Goal: Information Seeking & Learning: Get advice/opinions

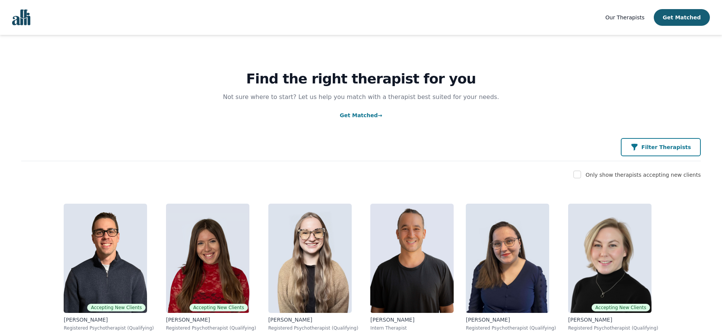
click at [683, 150] on p "Filter Therapists" at bounding box center [666, 147] width 50 height 8
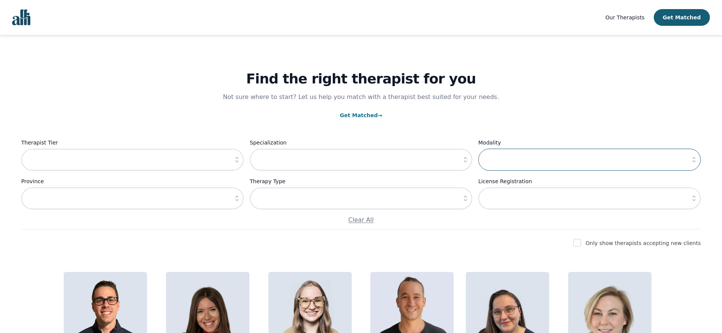
click at [509, 158] on input "text" at bounding box center [589, 160] width 222 height 22
click at [465, 160] on icon "button" at bounding box center [466, 160] width 8 height 8
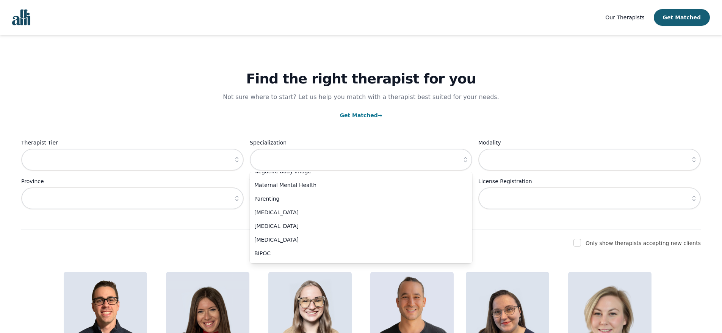
scroll to position [326, 0]
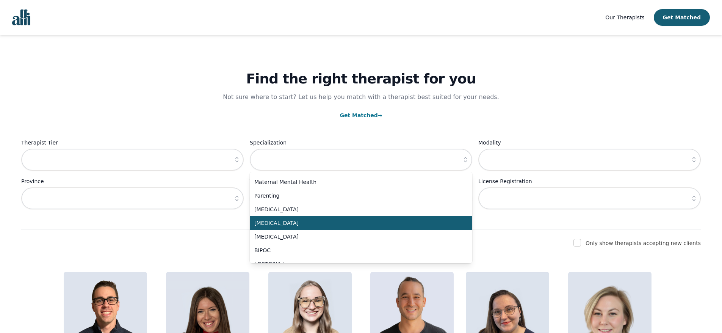
click at [335, 224] on span "[MEDICAL_DATA]" at bounding box center [356, 223] width 204 height 8
type input "[MEDICAL_DATA]"
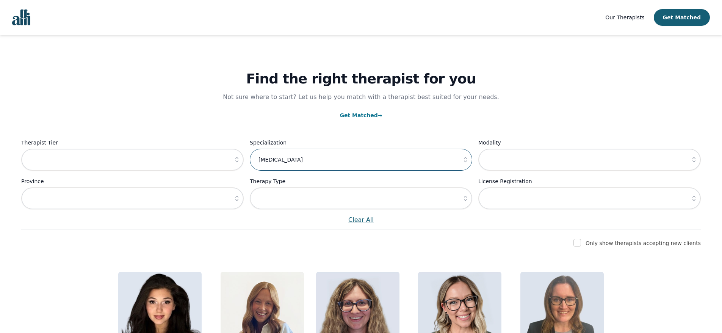
scroll to position [117, 0]
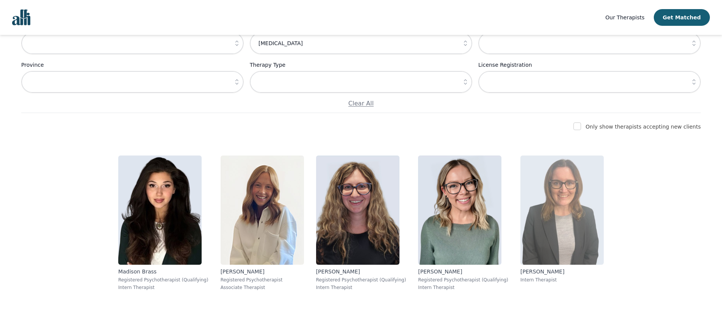
click at [540, 254] on img at bounding box center [561, 209] width 83 height 109
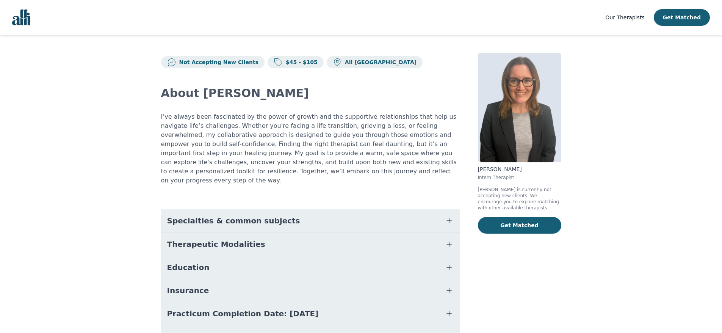
click at [450, 216] on icon "button" at bounding box center [449, 220] width 9 height 9
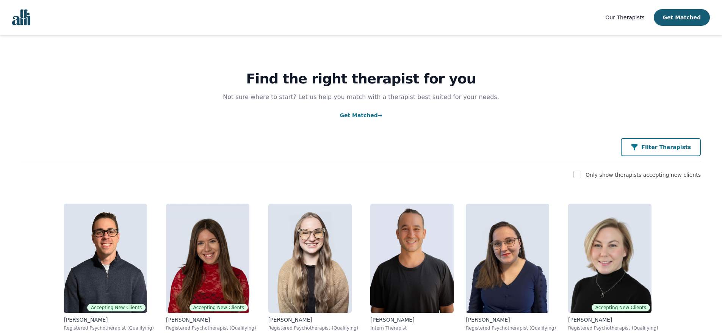
click at [680, 151] on p "Filter Therapists" at bounding box center [666, 147] width 50 height 8
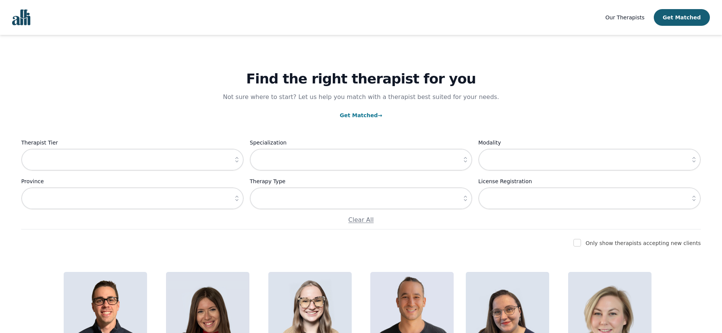
click at [235, 201] on icon "button" at bounding box center [237, 198] width 8 height 8
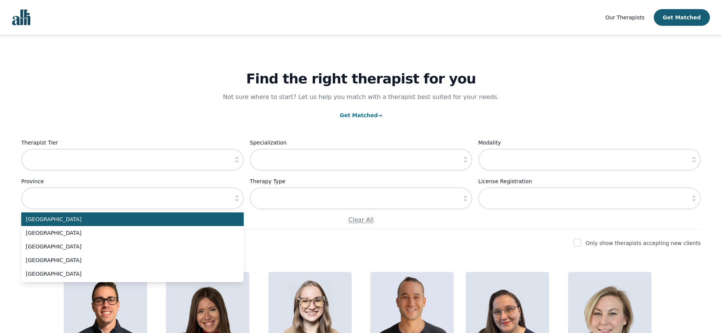
click at [145, 221] on span "[GEOGRAPHIC_DATA]" at bounding box center [128, 219] width 204 height 8
type input "[GEOGRAPHIC_DATA]"
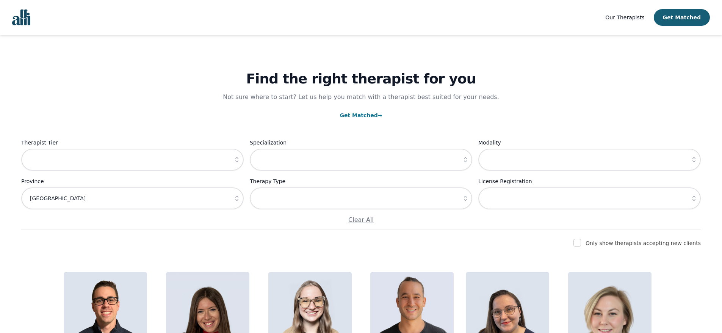
click at [239, 160] on icon "button" at bounding box center [237, 160] width 8 height 8
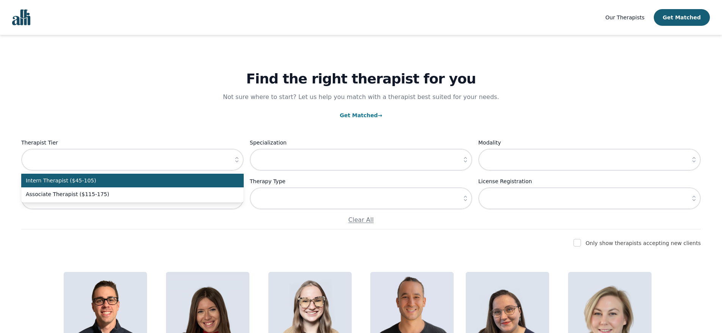
click at [239, 160] on icon "button" at bounding box center [237, 160] width 8 height 8
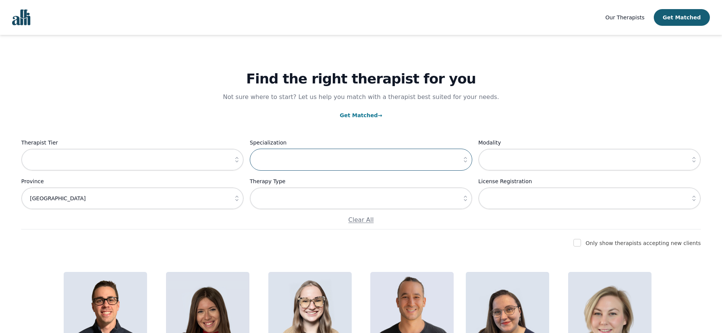
click at [351, 160] on input "text" at bounding box center [361, 160] width 222 height 22
click at [465, 162] on icon "button" at bounding box center [466, 160] width 8 height 8
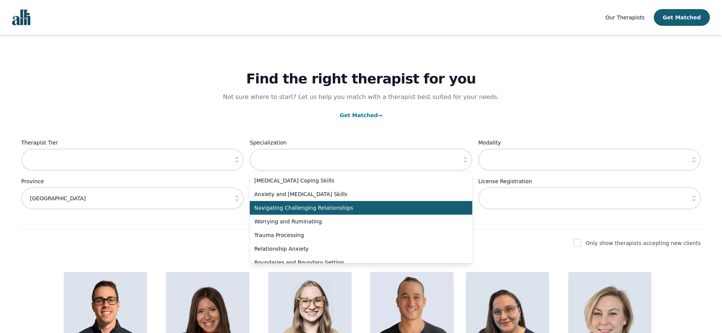
click at [435, 210] on span "Navigating Challenging Relationships" at bounding box center [356, 208] width 204 height 8
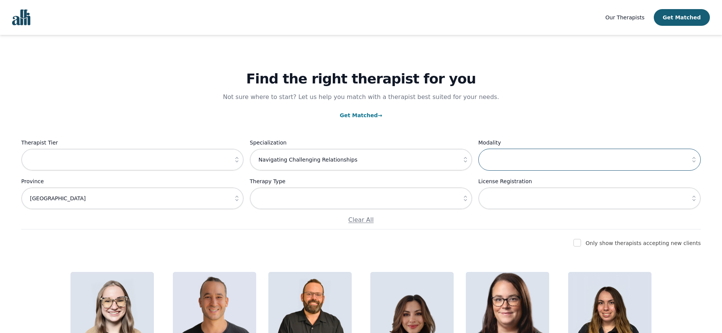
click at [510, 168] on input "text" at bounding box center [589, 160] width 222 height 22
click at [466, 164] on button "button" at bounding box center [466, 160] width 14 height 22
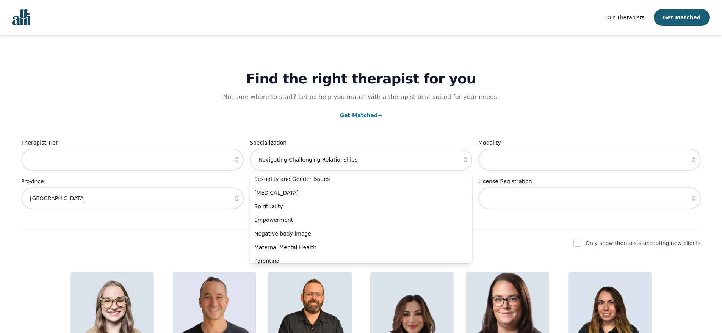
scroll to position [266, 0]
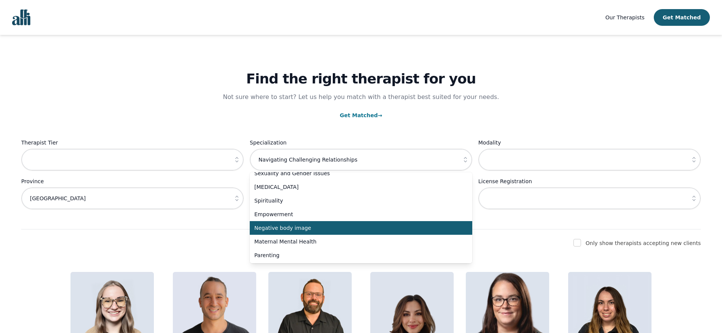
click at [349, 227] on span "Negative body image" at bounding box center [356, 228] width 204 height 8
type input "Negative body image"
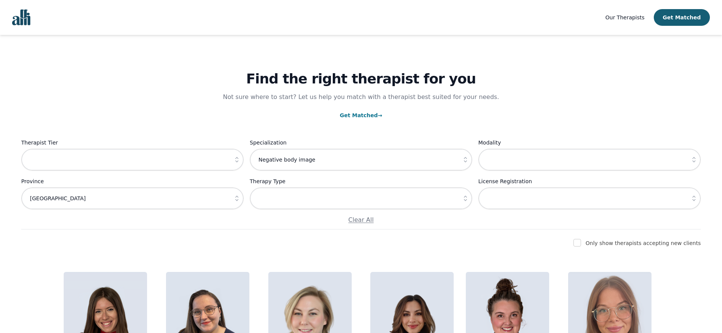
click at [694, 162] on icon "button" at bounding box center [694, 159] width 3 height 5
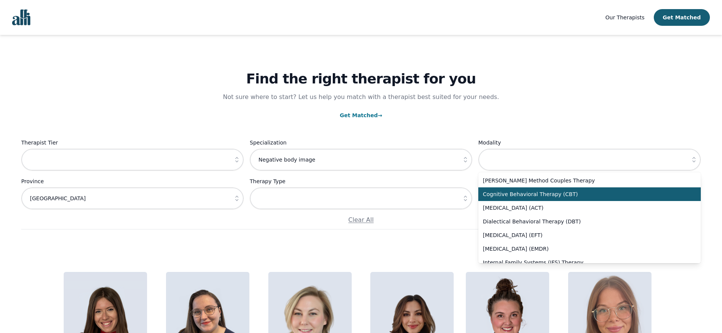
click at [670, 197] on span "Cognitive Behavioral Therapy (CBT)" at bounding box center [585, 194] width 204 height 8
type input "Cognitive Behavioral Therapy (CBT)"
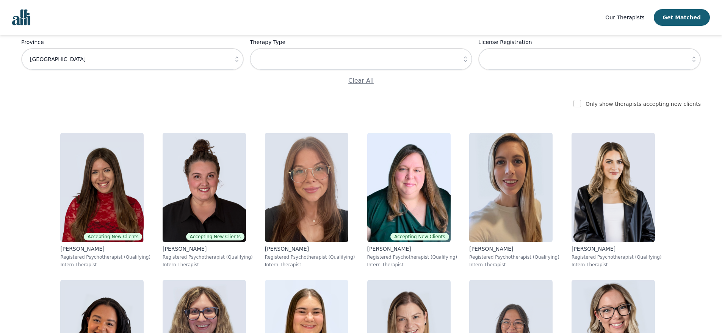
scroll to position [264, 0]
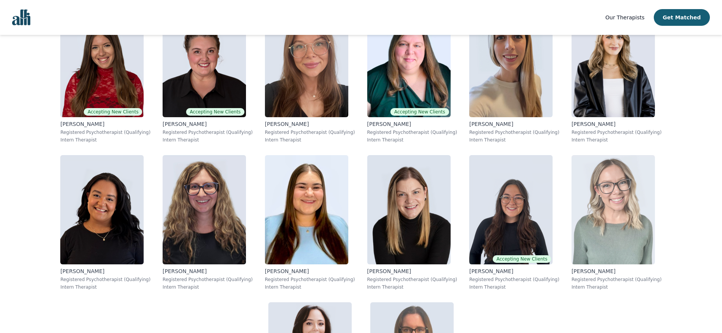
click at [572, 235] on img at bounding box center [613, 209] width 83 height 109
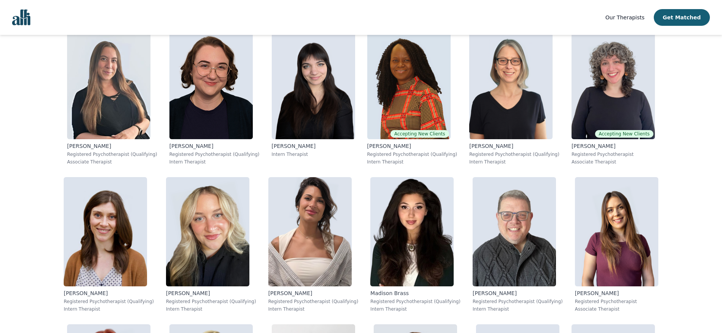
scroll to position [481, 0]
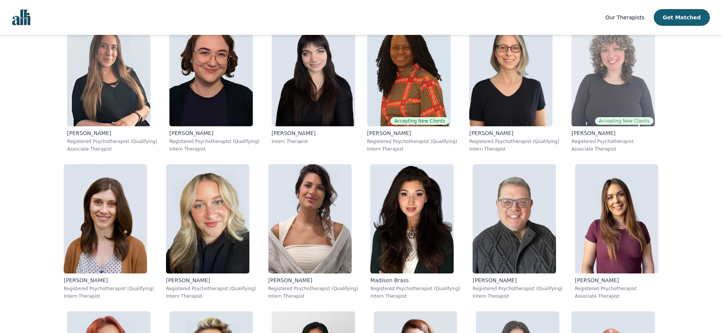
click at [572, 99] on img at bounding box center [613, 71] width 83 height 109
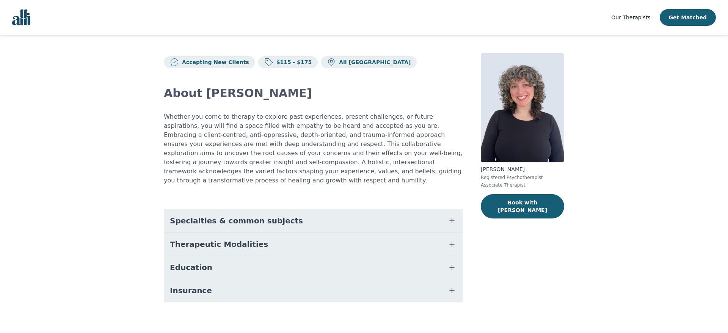
click at [306, 210] on button "Specialties & common subjects" at bounding box center [313, 220] width 299 height 23
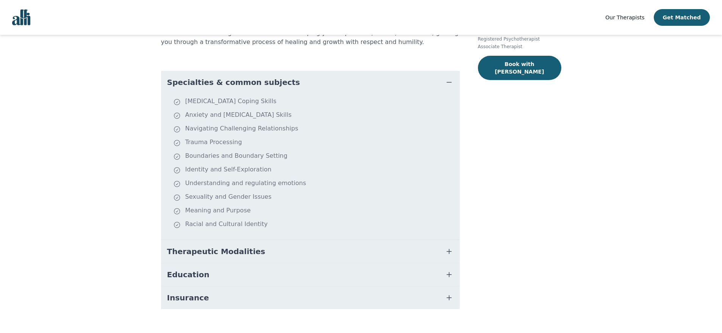
scroll to position [139, 0]
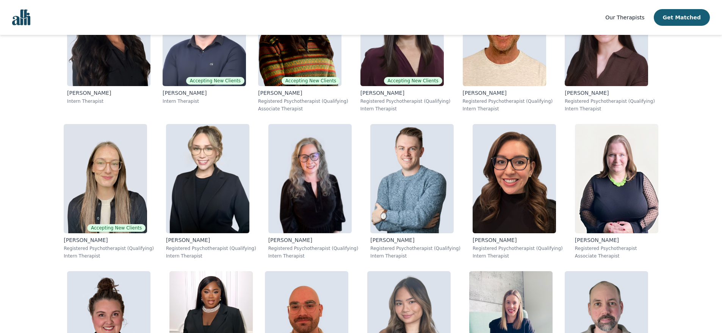
scroll to position [1253, 0]
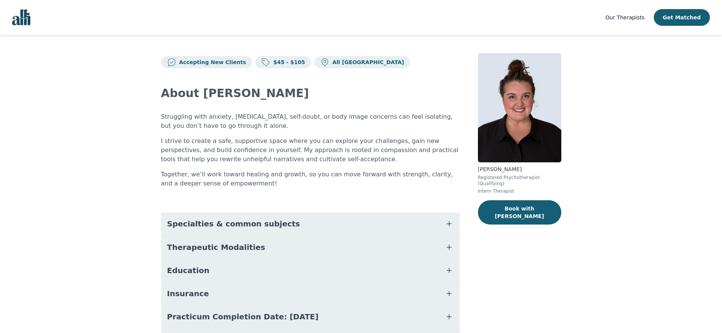
click at [445, 226] on icon "button" at bounding box center [449, 223] width 9 height 9
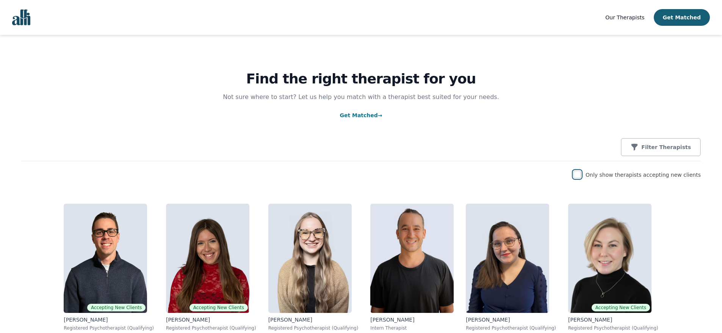
click at [581, 176] on input "checkbox" at bounding box center [577, 175] width 8 height 8
checkbox input "true"
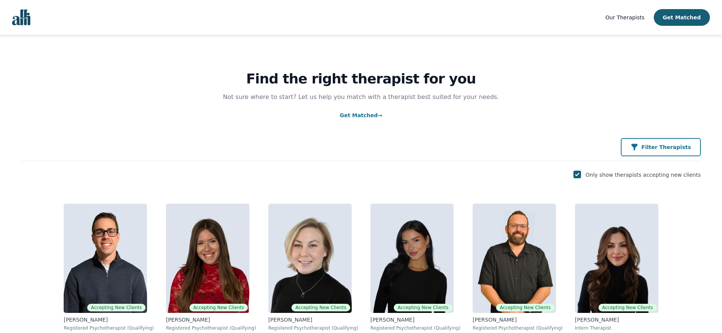
click at [652, 151] on button "Filter Therapists" at bounding box center [661, 147] width 80 height 18
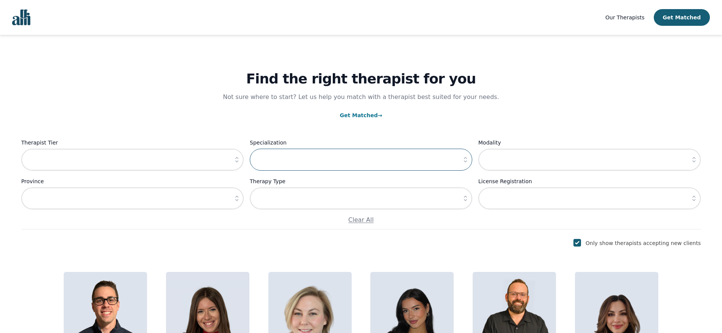
click at [458, 164] on input "text" at bounding box center [361, 160] width 222 height 22
click at [465, 162] on icon "button" at bounding box center [465, 159] width 3 height 5
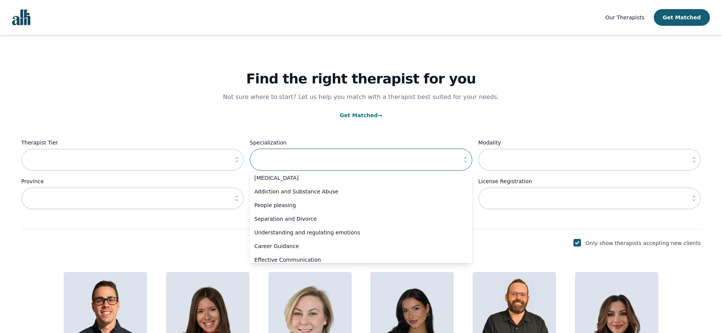
scroll to position [278, 0]
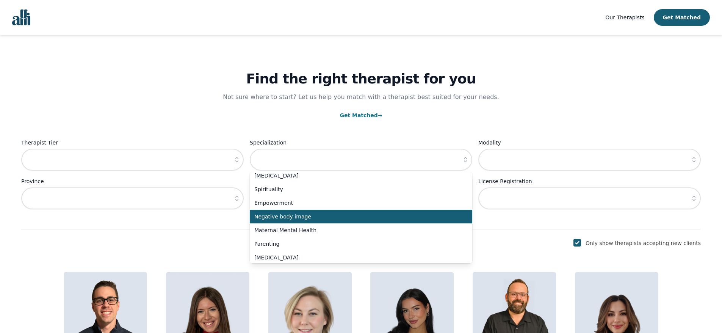
click at [409, 214] on span "Negative body image" at bounding box center [356, 217] width 204 height 8
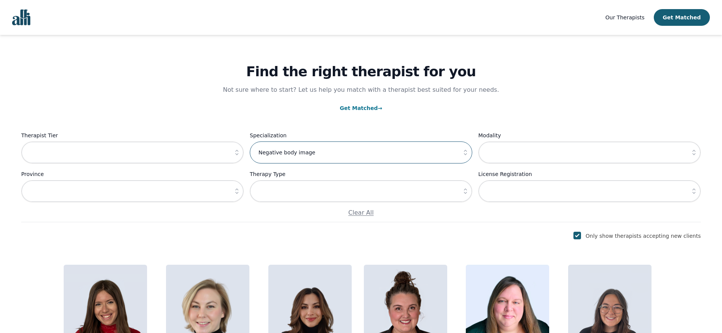
scroll to position [0, 0]
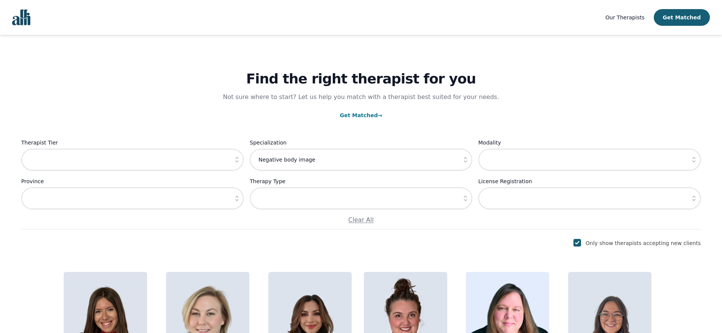
click at [467, 163] on icon "button" at bounding box center [466, 160] width 8 height 8
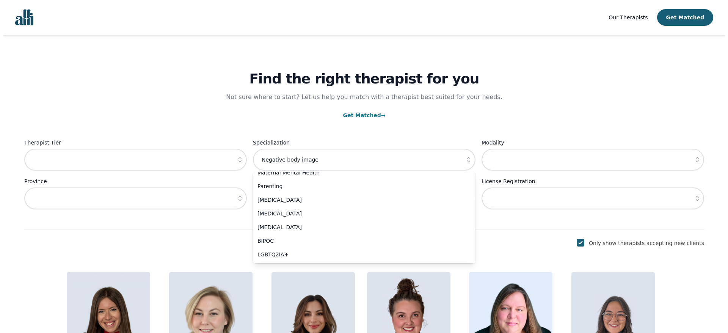
scroll to position [331, 0]
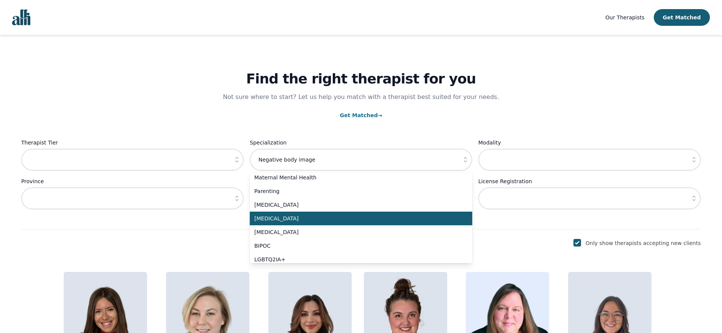
click at [359, 219] on span "[MEDICAL_DATA]" at bounding box center [356, 219] width 204 height 8
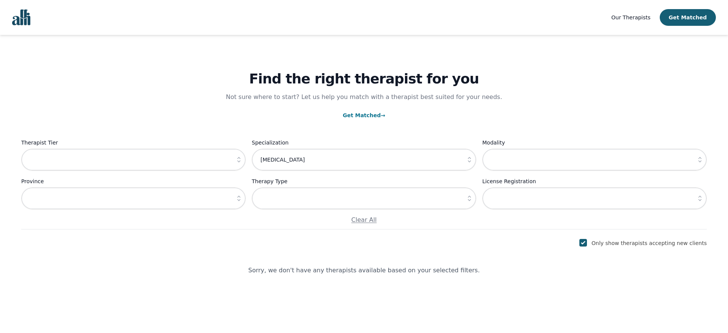
click at [471, 160] on icon "button" at bounding box center [469, 160] width 8 height 8
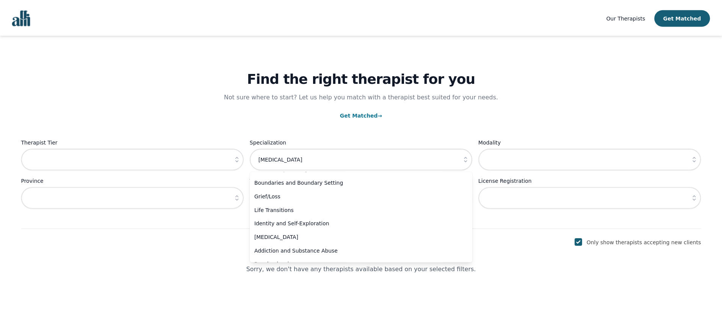
scroll to position [0, 0]
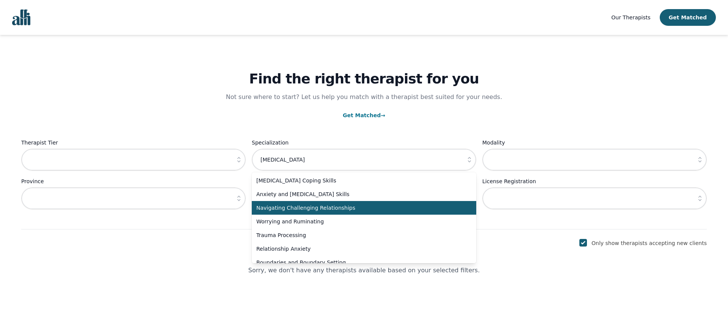
click at [415, 209] on span "Navigating Challenging Relationships" at bounding box center [359, 208] width 206 height 8
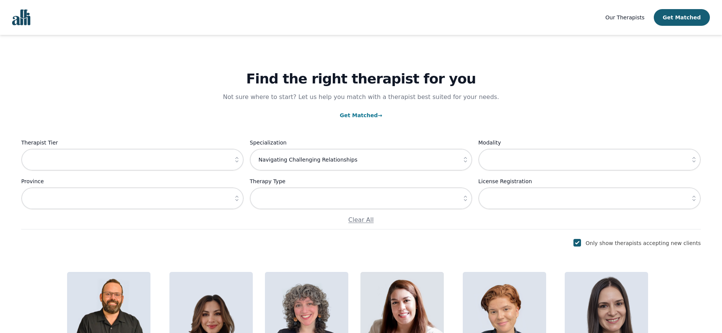
click at [463, 157] on icon "button" at bounding box center [466, 160] width 8 height 8
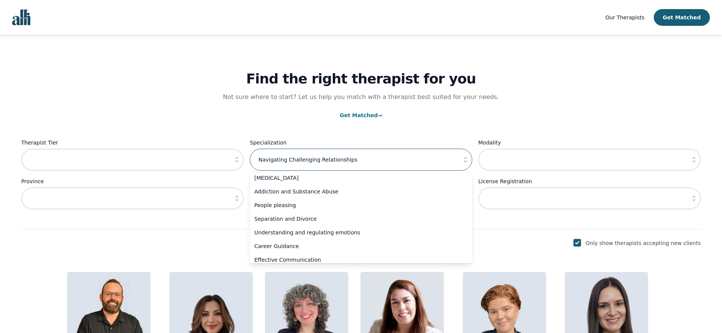
scroll to position [278, 0]
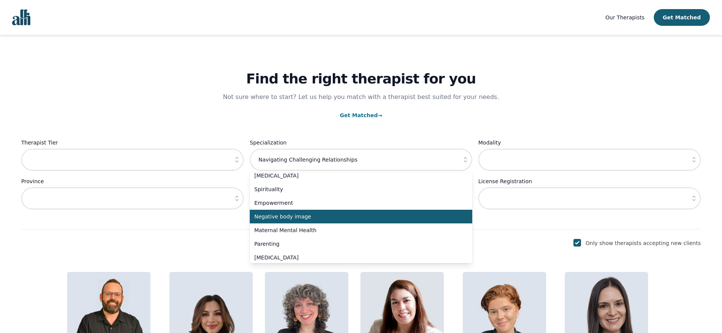
click at [421, 211] on li "Negative body image" at bounding box center [361, 217] width 222 height 14
type input "Negative body image"
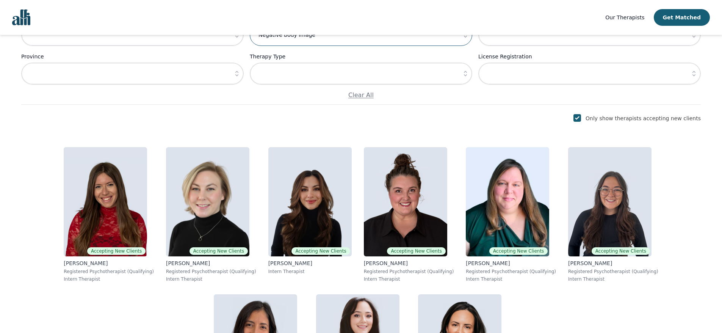
scroll to position [0, 0]
